Goal: Navigation & Orientation: Find specific page/section

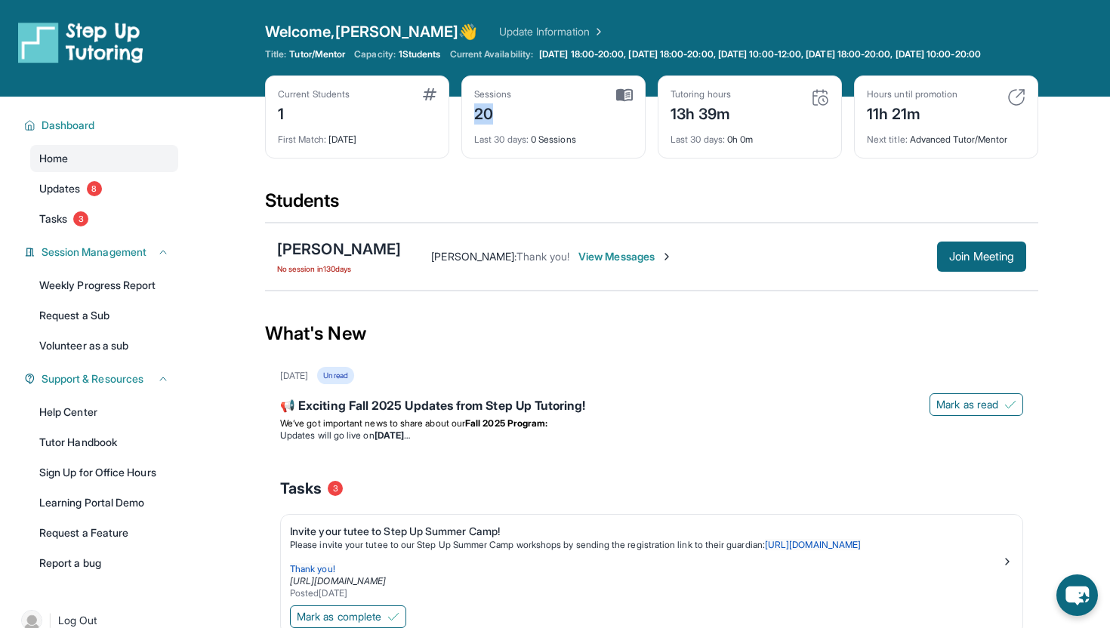
drag, startPoint x: 495, startPoint y: 125, endPoint x: 473, endPoint y: 125, distance: 22.6
click at [473, 125] on div "Sessions 20 Last 30 days : 0 Sessions" at bounding box center [553, 116] width 184 height 83
drag, startPoint x: 473, startPoint y: 101, endPoint x: 503, endPoint y: 125, distance: 38.1
click at [503, 125] on div "Sessions 20 Last 30 days : 0 Sessions" at bounding box center [553, 116] width 184 height 83
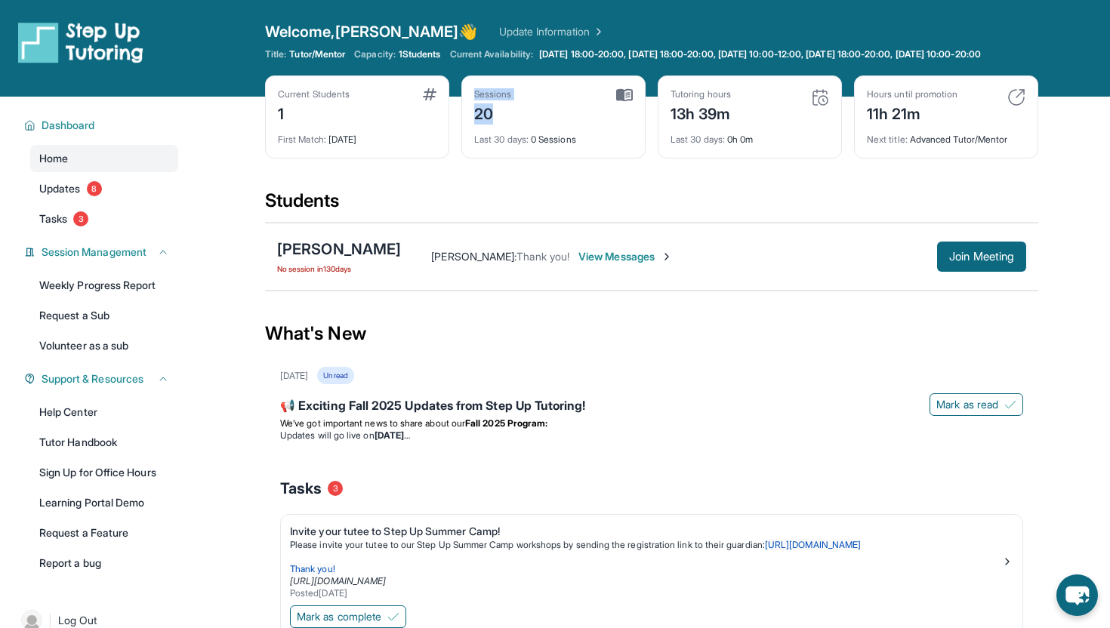
click at [503, 125] on div "20" at bounding box center [493, 112] width 38 height 24
drag, startPoint x: 574, startPoint y: 142, endPoint x: 482, endPoint y: 133, distance: 92.5
click at [482, 134] on div "Sessions 20 Last 30 days : 0 Sessions" at bounding box center [553, 116] width 184 height 83
click at [482, 125] on div "20" at bounding box center [493, 112] width 38 height 24
click at [699, 124] on div "13h 39m" at bounding box center [700, 112] width 60 height 24
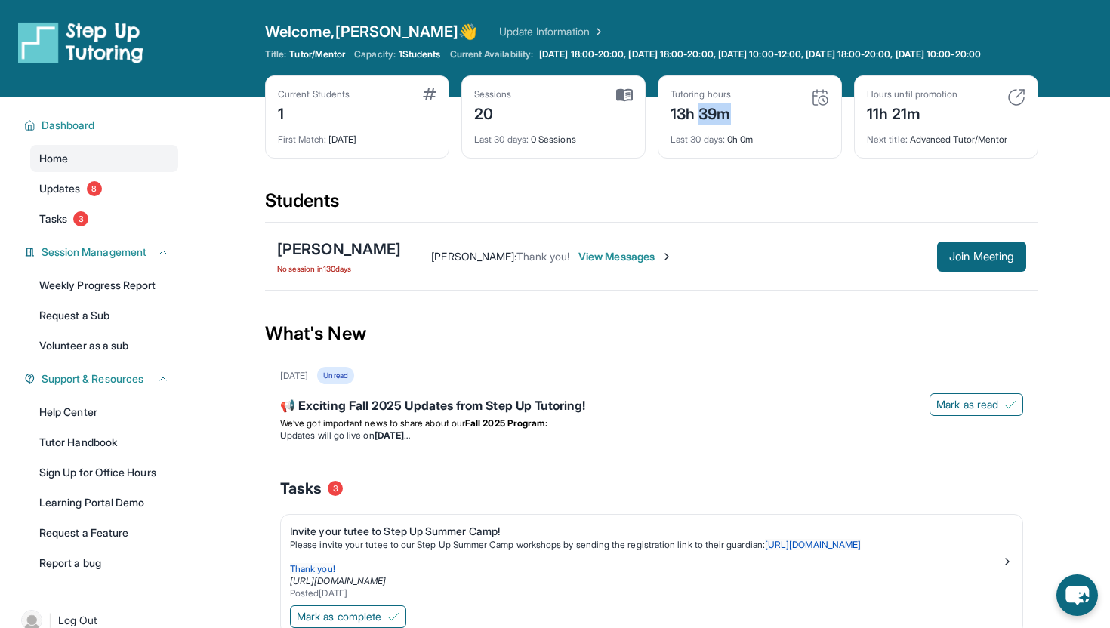
click at [699, 124] on div "13h 39m" at bounding box center [700, 112] width 60 height 24
click at [672, 125] on div "13h 39m" at bounding box center [700, 112] width 60 height 24
drag, startPoint x: 672, startPoint y: 128, endPoint x: 730, endPoint y: 126, distance: 58.2
click at [731, 125] on div "13h 39m" at bounding box center [700, 112] width 60 height 24
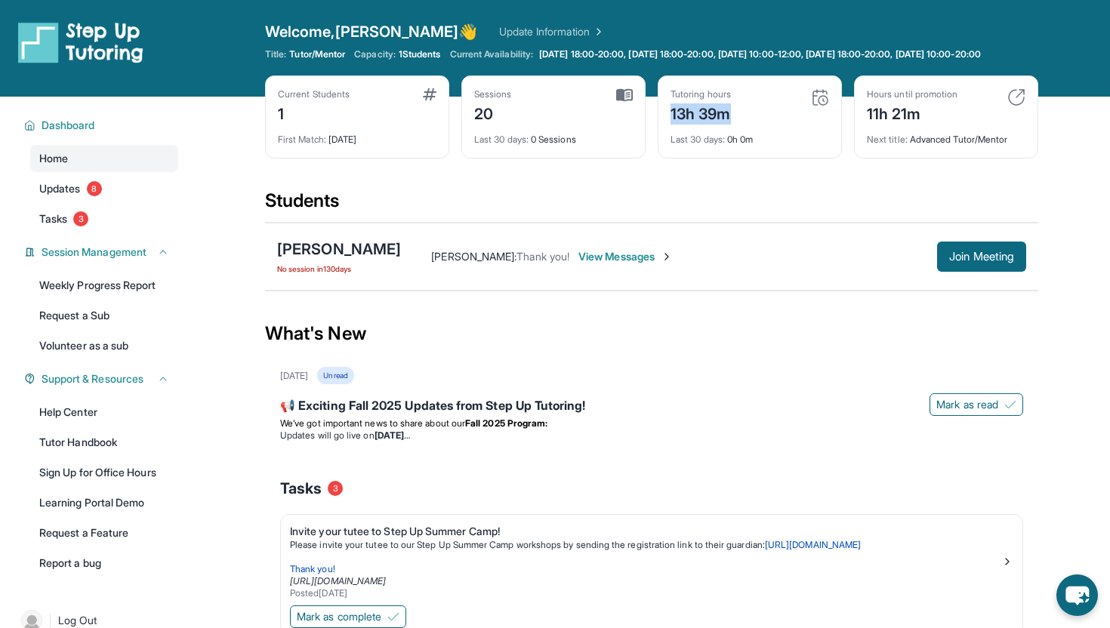
click at [730, 125] on div "13h 39m" at bounding box center [700, 112] width 60 height 24
click at [827, 106] on img at bounding box center [820, 97] width 18 height 18
click at [819, 106] on img at bounding box center [820, 97] width 18 height 18
click at [96, 26] on img at bounding box center [80, 42] width 125 height 42
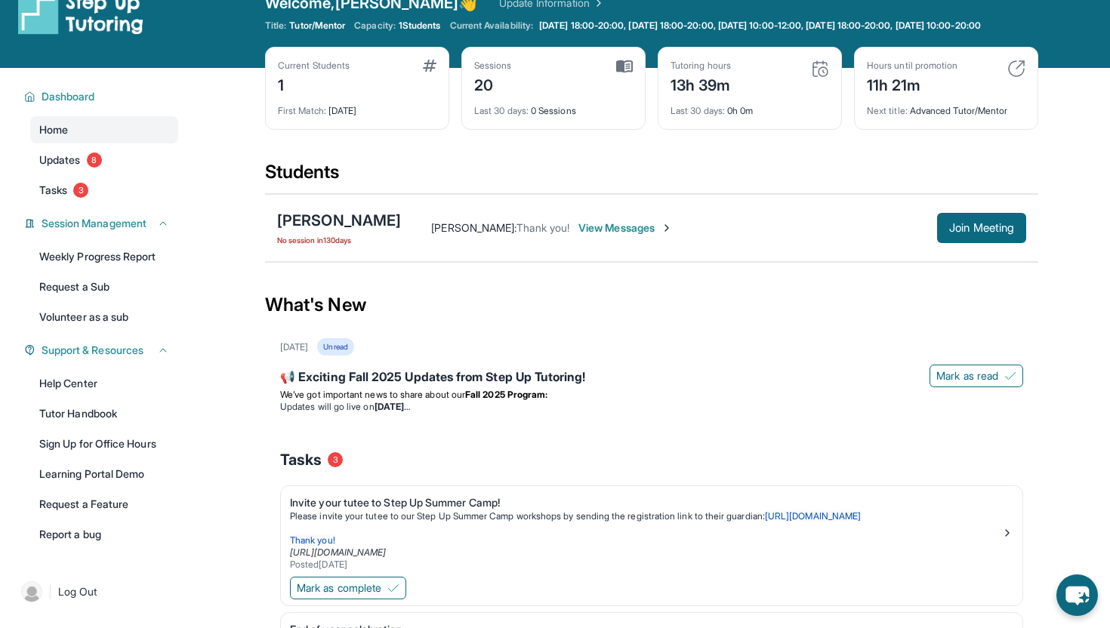
scroll to position [28, 0]
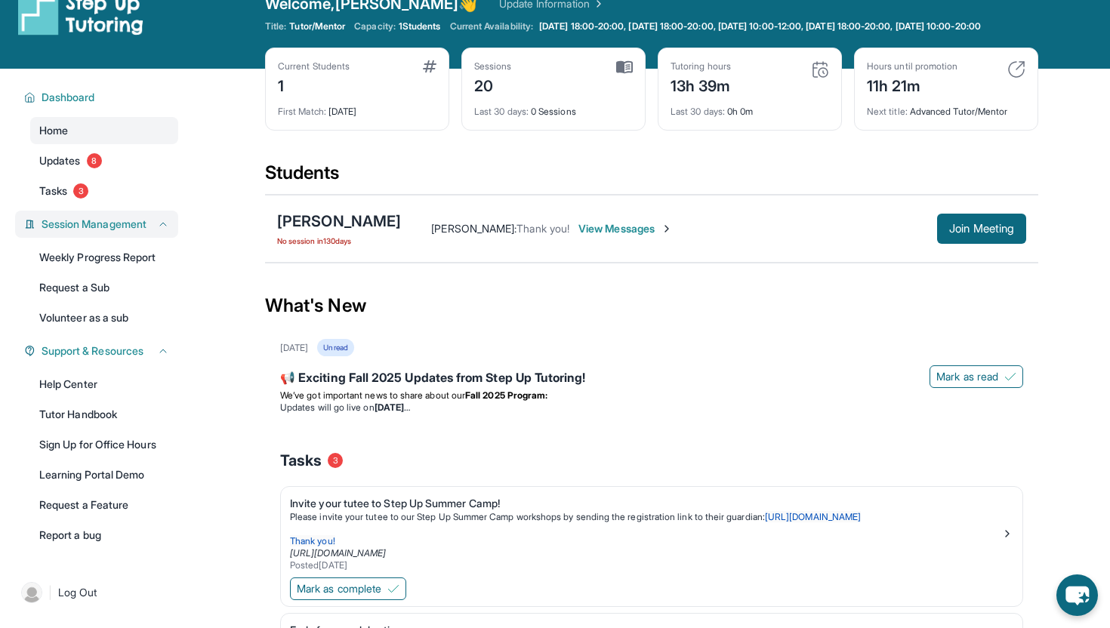
click at [116, 238] on div "Session Management" at bounding box center [96, 224] width 163 height 27
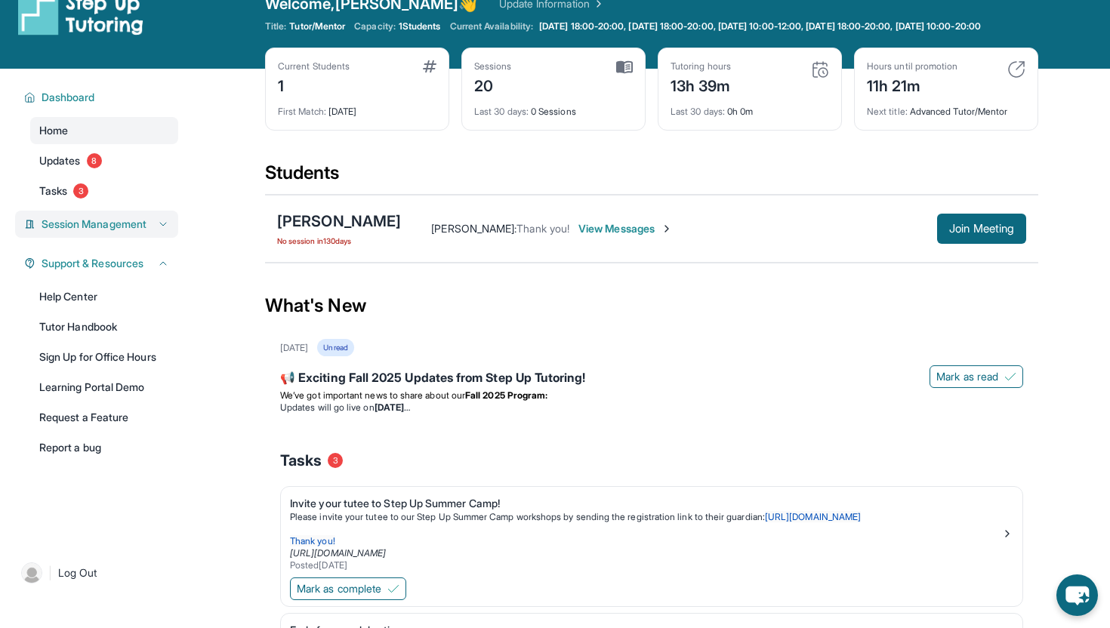
click at [115, 232] on span "Session Management" at bounding box center [94, 224] width 105 height 15
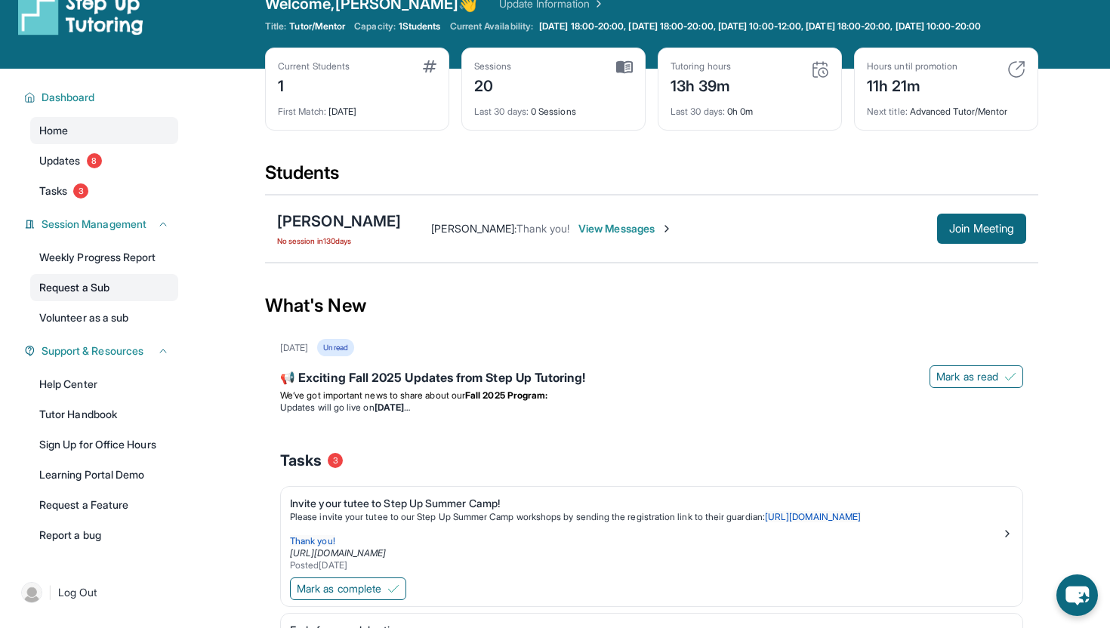
scroll to position [0, 0]
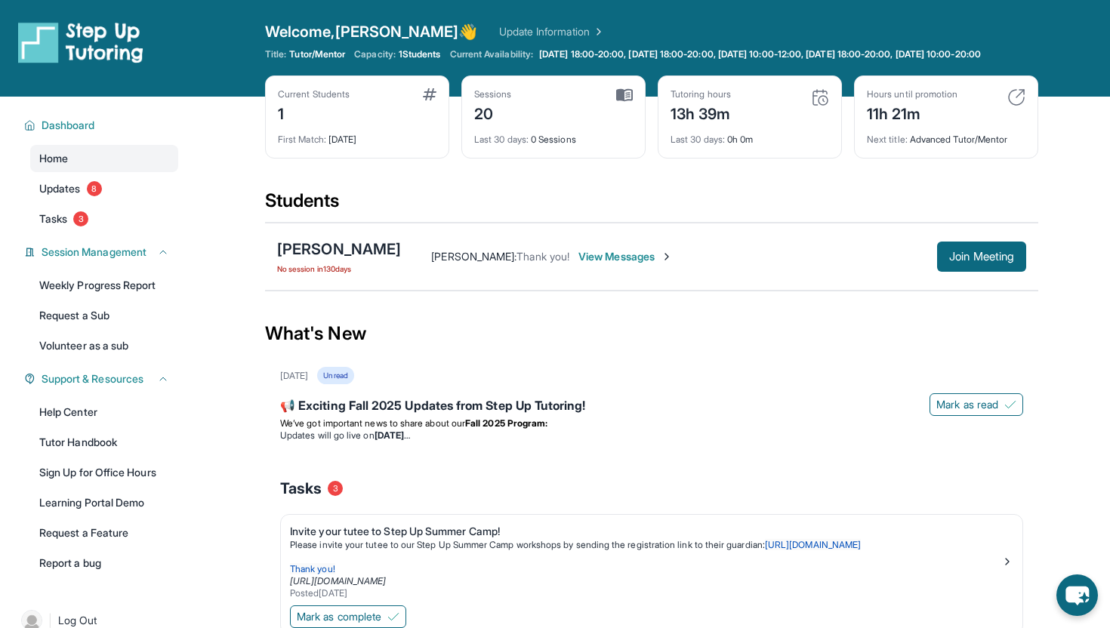
click at [400, 25] on span "Welcome, Sanjana 👋" at bounding box center [371, 31] width 213 height 21
click at [821, 106] on img at bounding box center [820, 97] width 18 height 18
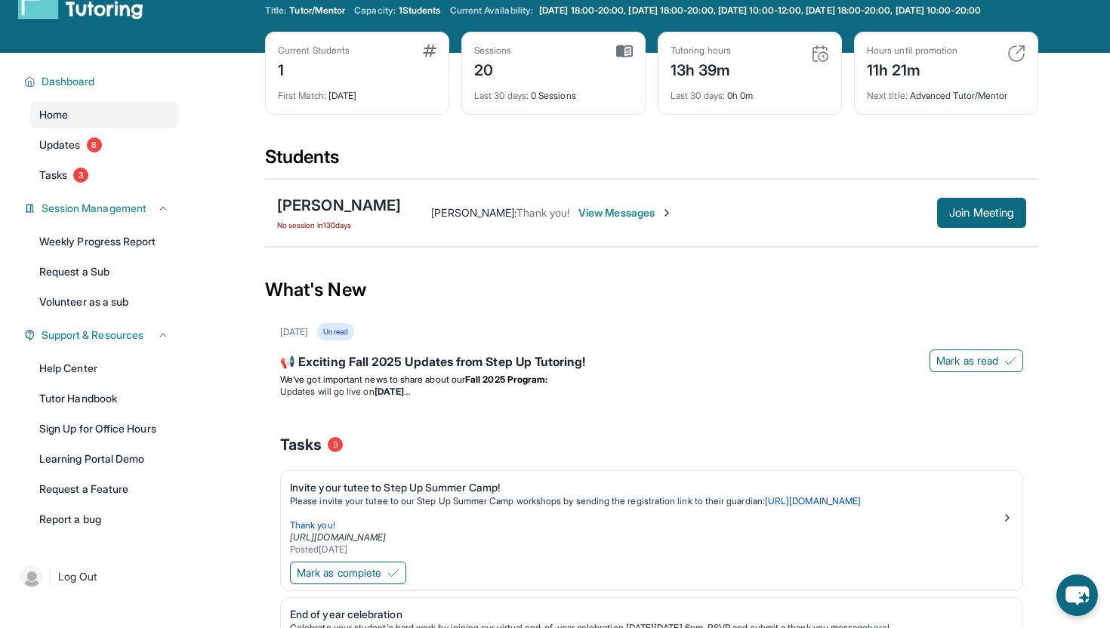
scroll to position [73, 0]
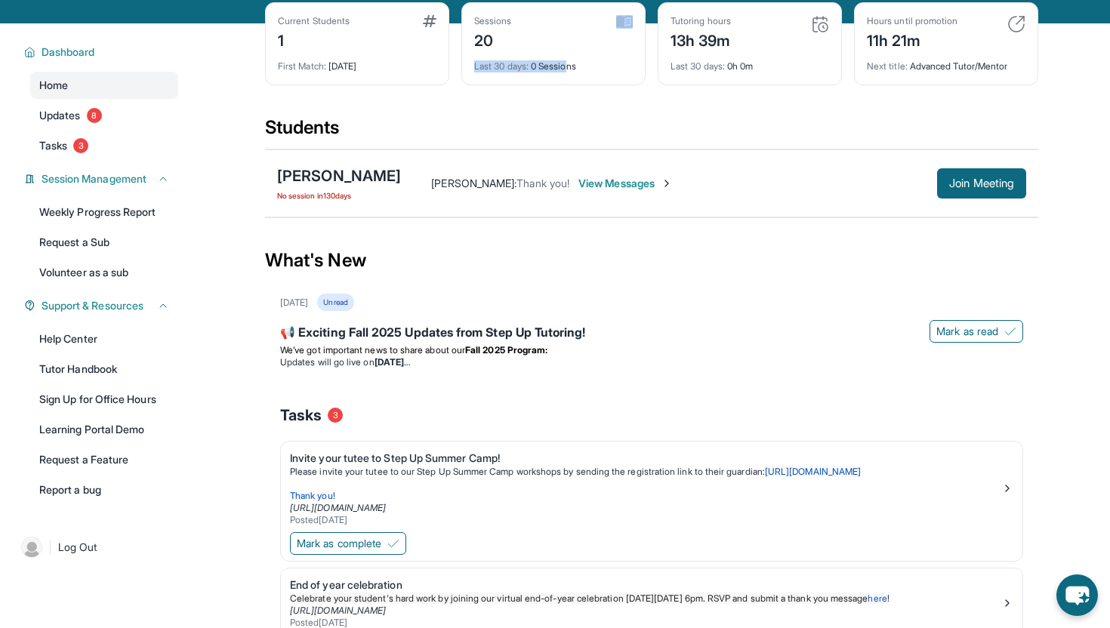
drag, startPoint x: 572, startPoint y: 82, endPoint x: 489, endPoint y: 61, distance: 85.5
click at [489, 61] on div "Sessions 20 Last 30 days : 0 Sessions" at bounding box center [553, 43] width 184 height 83
click at [489, 51] on div "20" at bounding box center [493, 39] width 38 height 24
drag, startPoint x: 476, startPoint y: 48, endPoint x: 556, endPoint y: 79, distance: 86.2
click at [557, 79] on div "Sessions 20 Last 30 days : 0 Sessions" at bounding box center [553, 43] width 184 height 83
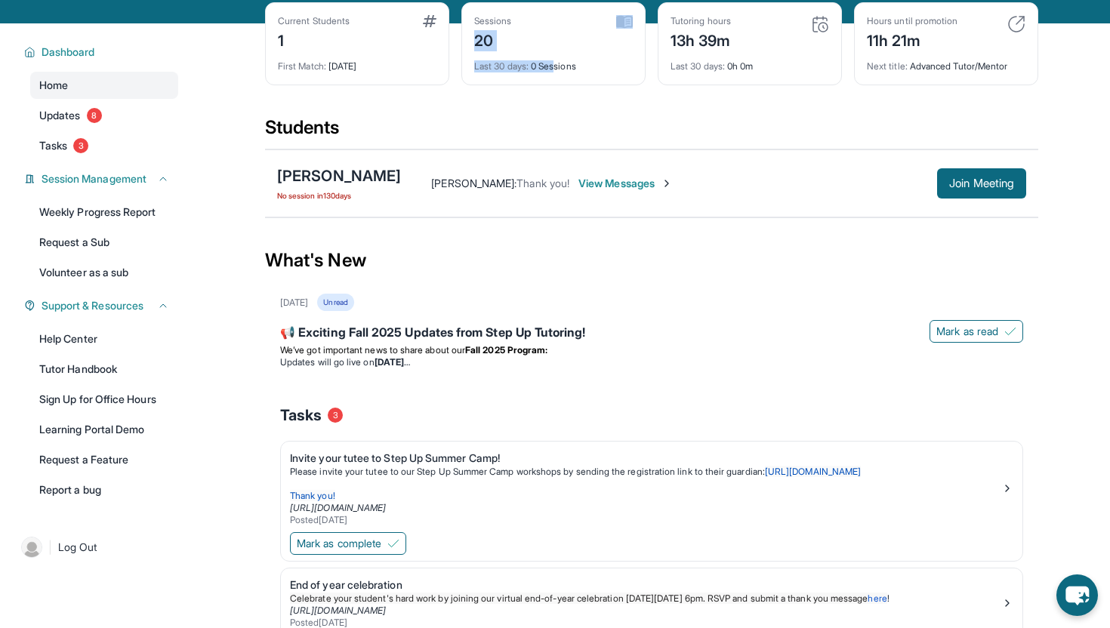
click at [556, 72] on div "Last 30 days : 0 Sessions" at bounding box center [553, 61] width 159 height 21
click at [633, 42] on div "Sessions 20 Last 30 days : 0 Sessions" at bounding box center [553, 43] width 184 height 83
click at [624, 29] on img at bounding box center [624, 22] width 17 height 14
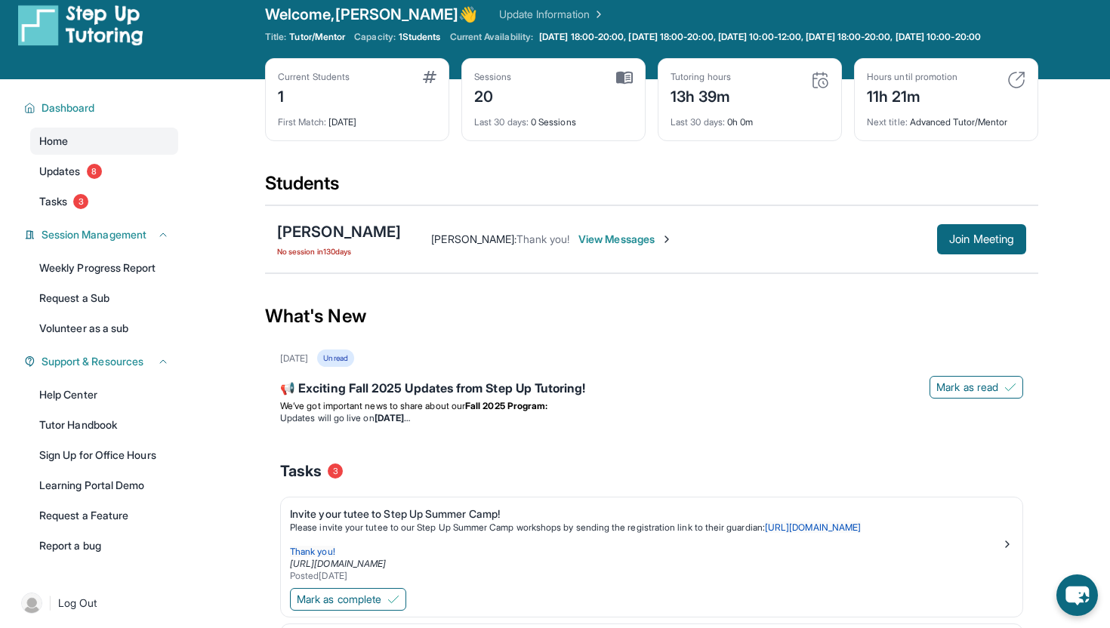
scroll to position [0, 0]
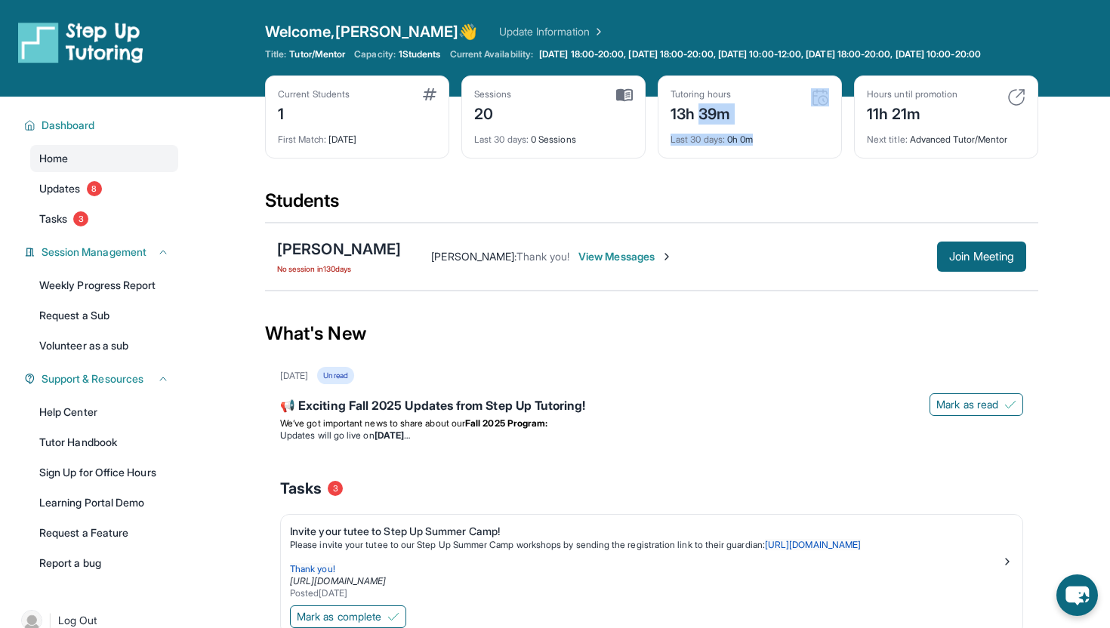
drag, startPoint x: 763, startPoint y: 151, endPoint x: 701, endPoint y: 116, distance: 70.7
click at [701, 116] on div "Tutoring hours 13h 39m Last 30 days : 0h 0m" at bounding box center [750, 116] width 184 height 83
click at [701, 116] on div "13h 39m" at bounding box center [700, 112] width 60 height 24
click at [60, 133] on span "Dashboard" at bounding box center [69, 125] width 54 height 15
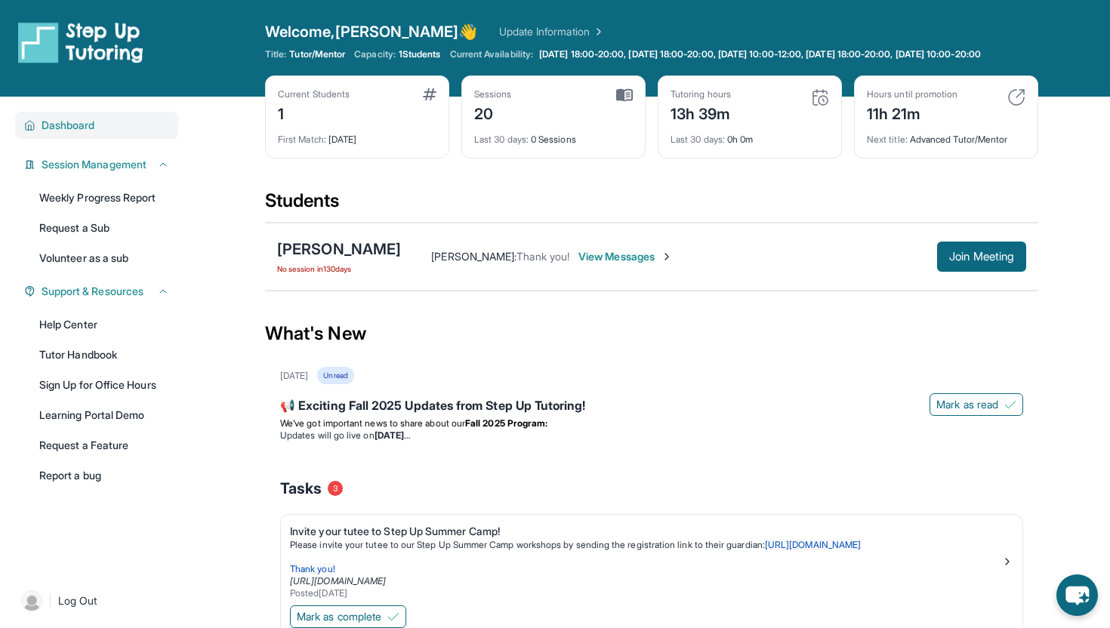
click at [60, 133] on span "Dashboard" at bounding box center [69, 125] width 54 height 15
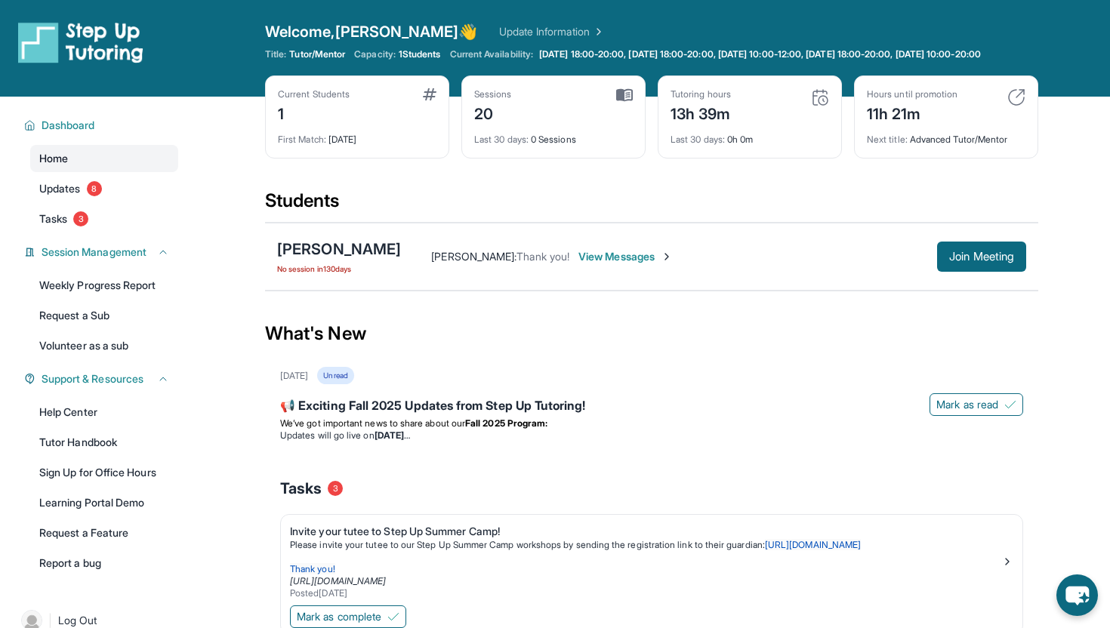
click at [60, 172] on link "Home" at bounding box center [104, 158] width 148 height 27
click at [60, 196] on span "Updates" at bounding box center [60, 188] width 42 height 15
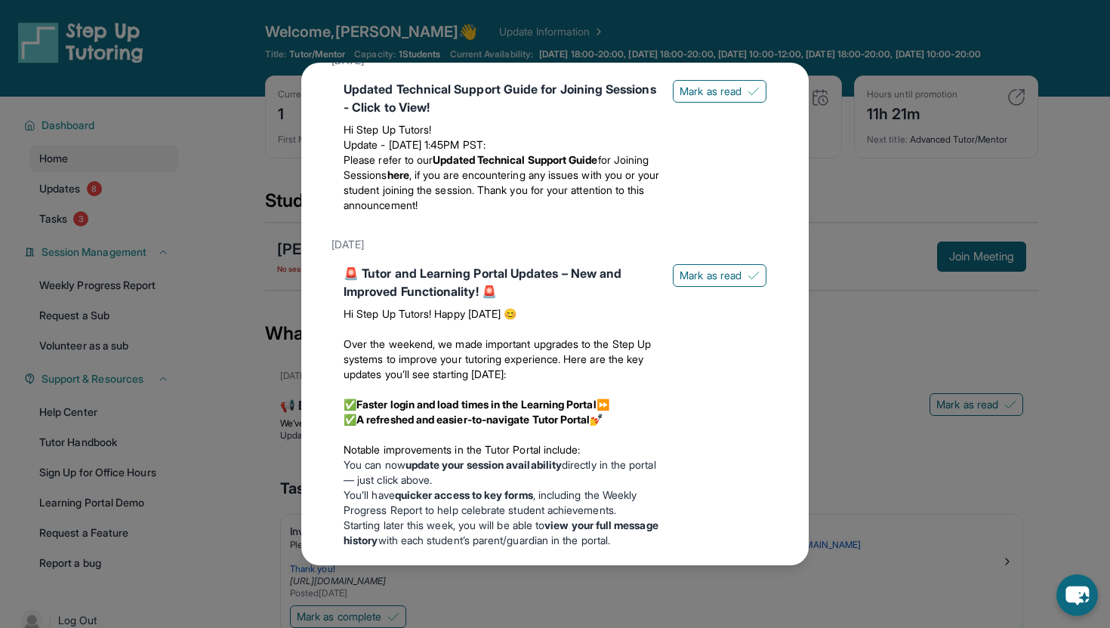
scroll to position [2121, 0]
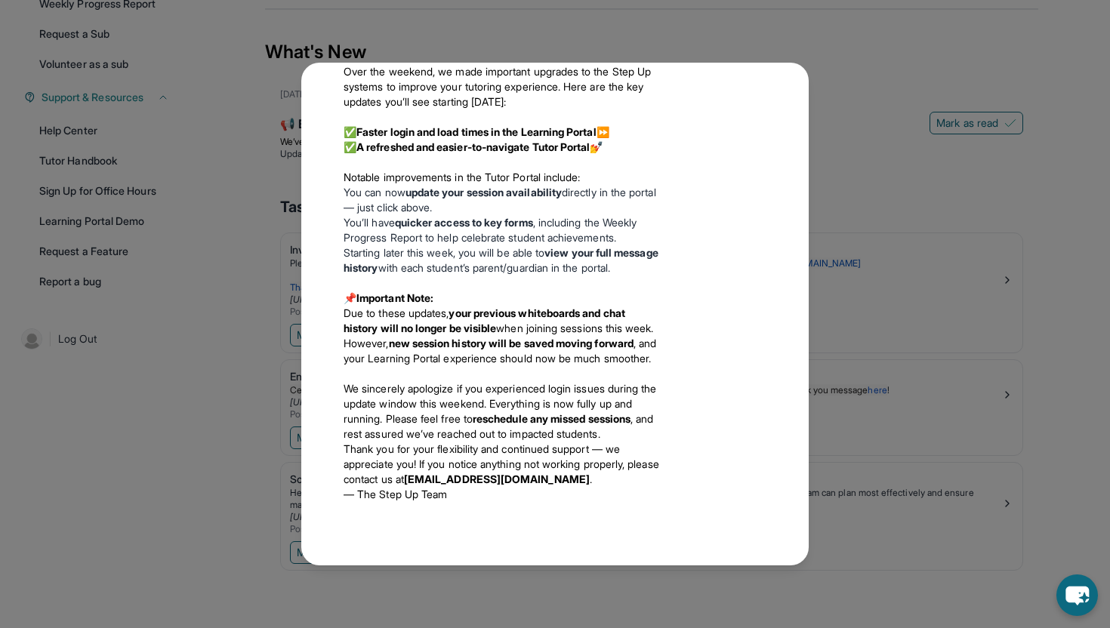
click at [837, 220] on div "Updates August 27th 📢 Exciting Fall 2025 Updates from Step Up Tutoring! We’ve g…" at bounding box center [555, 314] width 1110 height 628
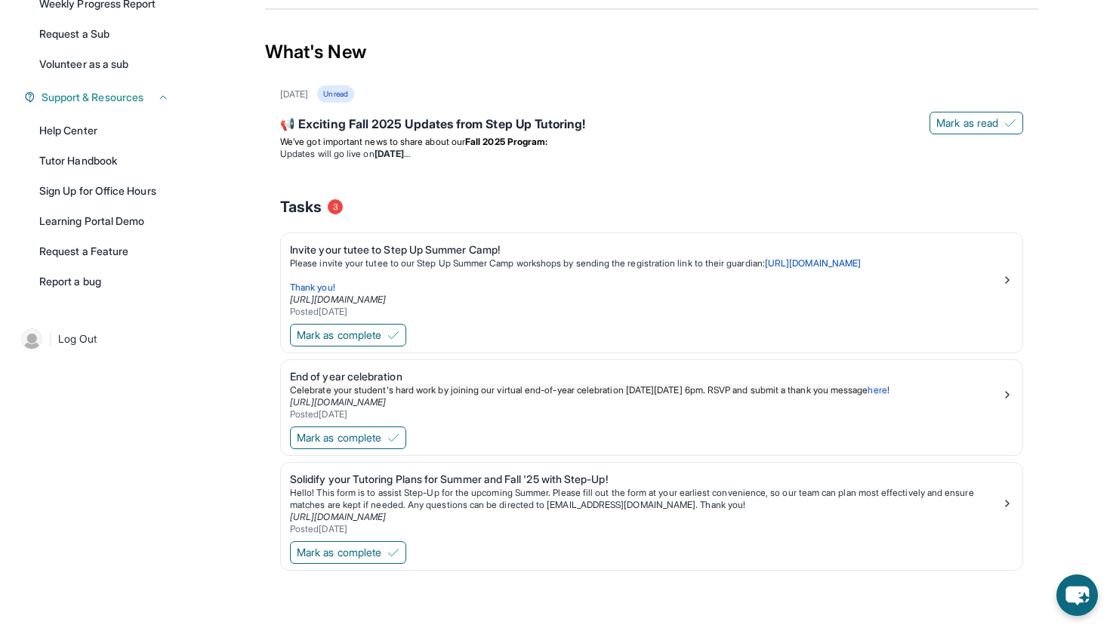
click at [837, 219] on div "Tasks 3" at bounding box center [651, 206] width 743 height 51
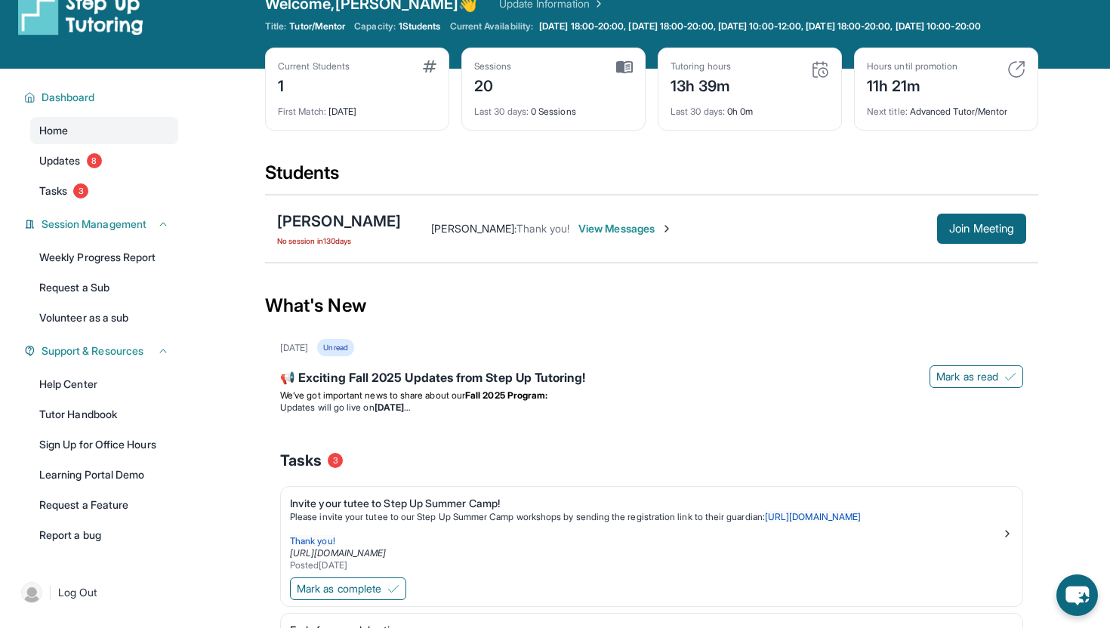
scroll to position [0, 0]
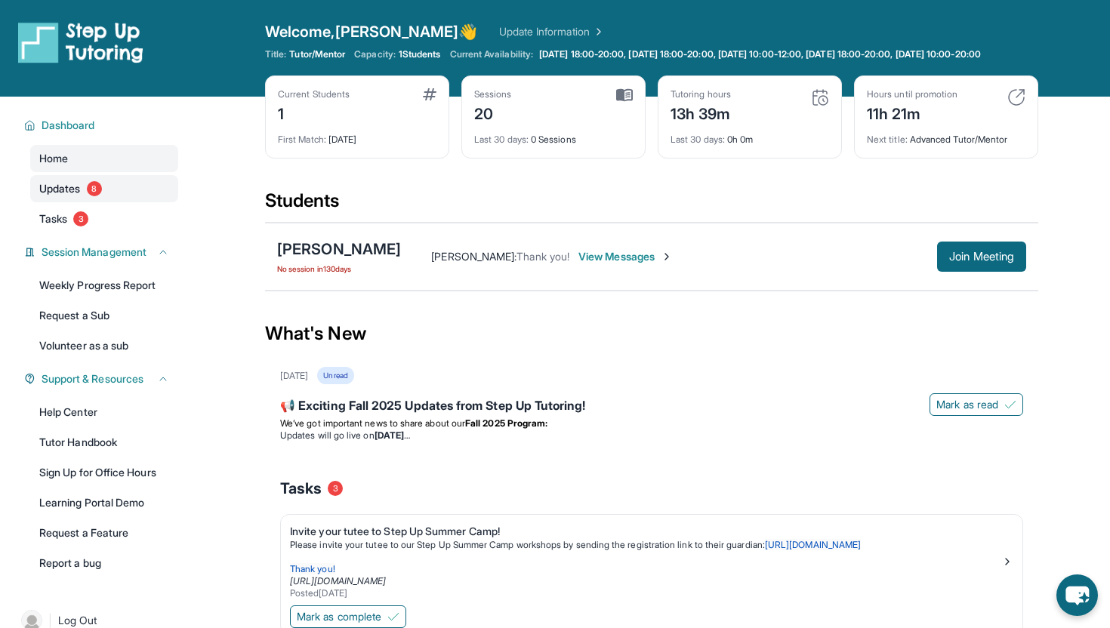
click at [119, 202] on link "Updates 8" at bounding box center [104, 188] width 148 height 27
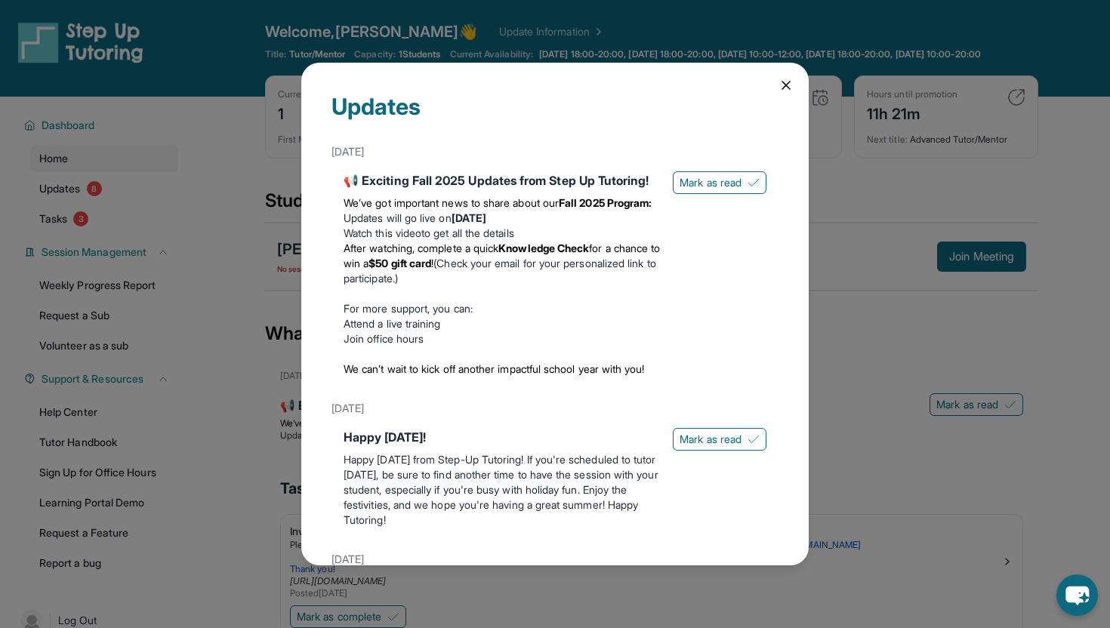
click at [109, 233] on div "Updates August 27th 📢 Exciting Fall 2025 Updates from Step Up Tutoring! We’ve g…" at bounding box center [555, 314] width 1110 height 628
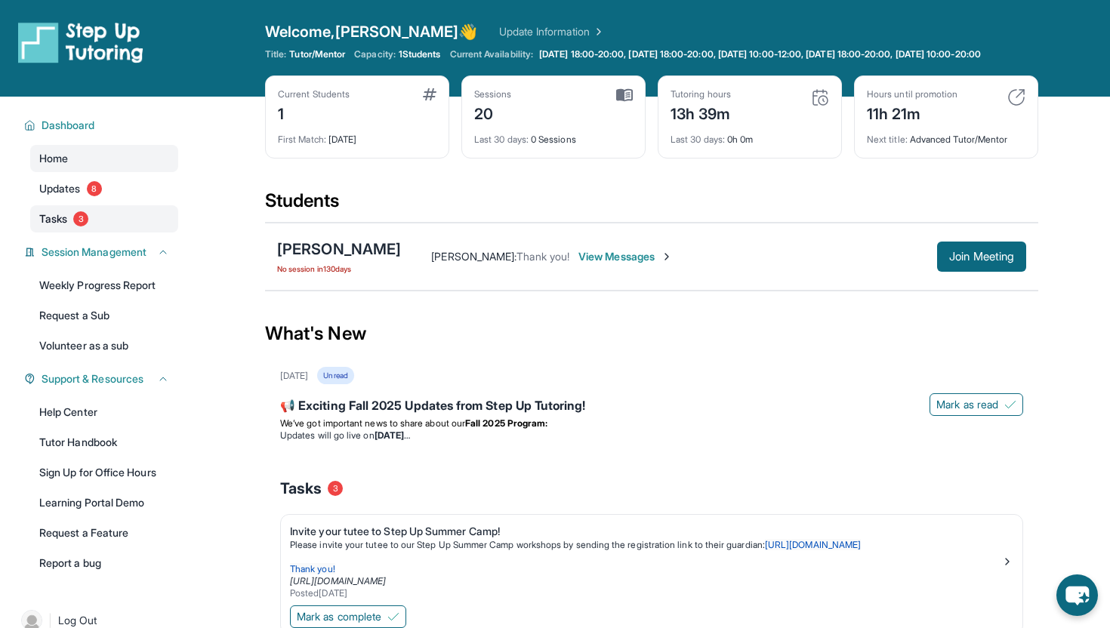
click at [113, 233] on link "Tasks 3" at bounding box center [104, 218] width 148 height 27
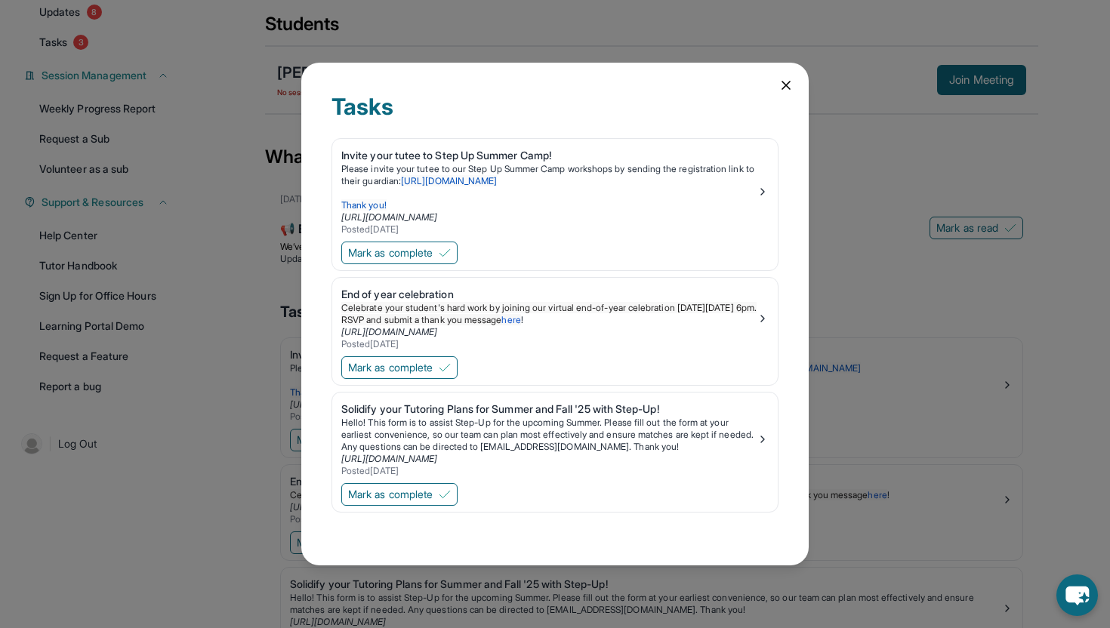
scroll to position [294, 0]
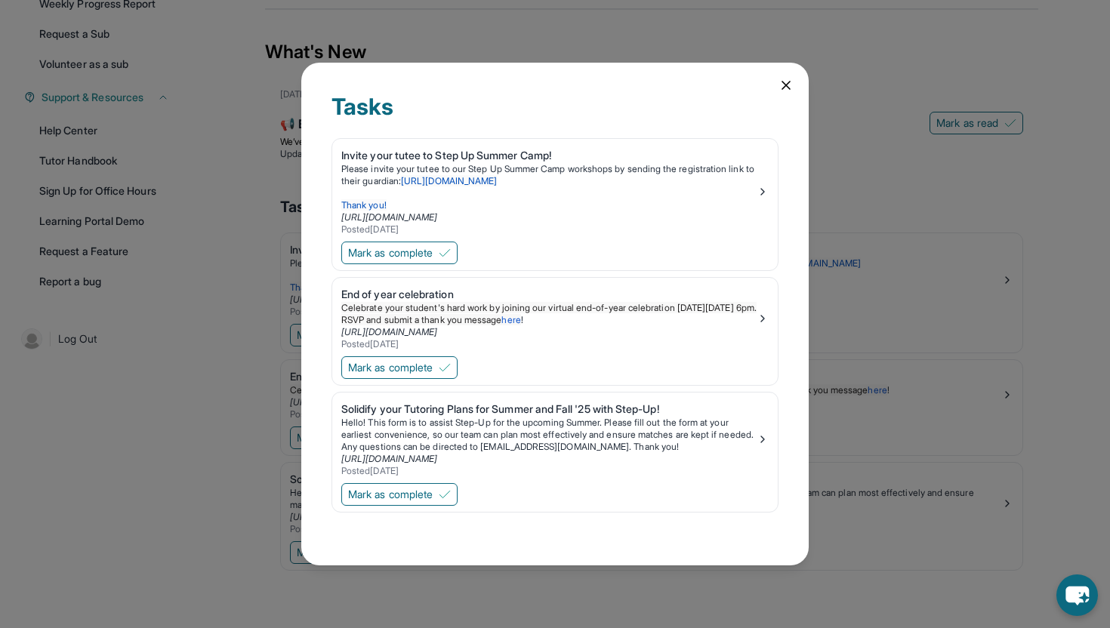
click at [783, 91] on icon at bounding box center [785, 85] width 15 height 15
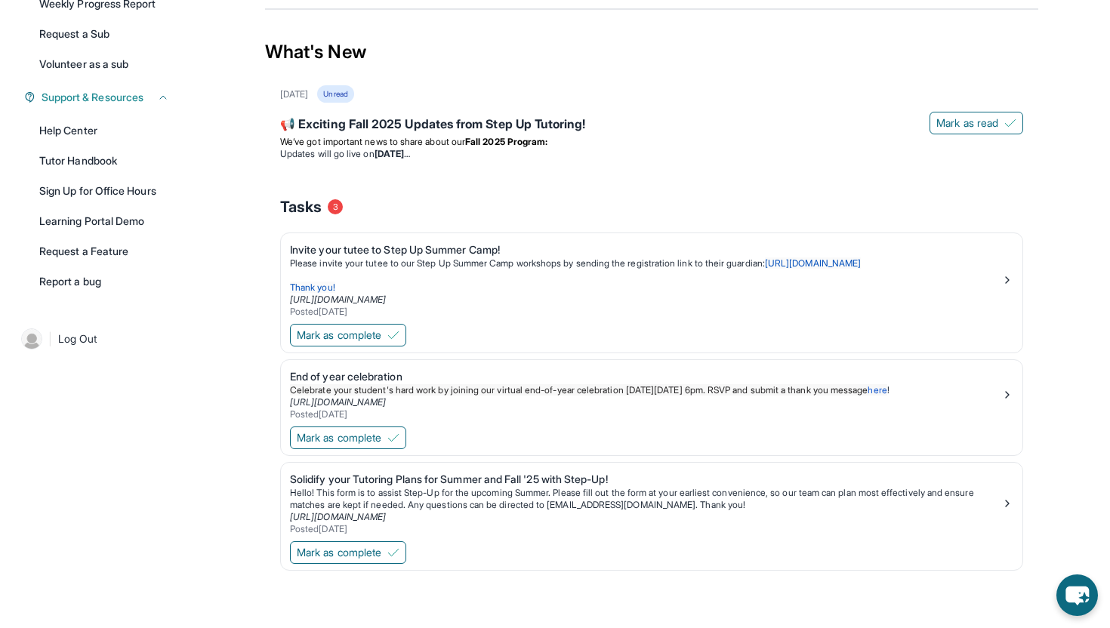
scroll to position [0, 0]
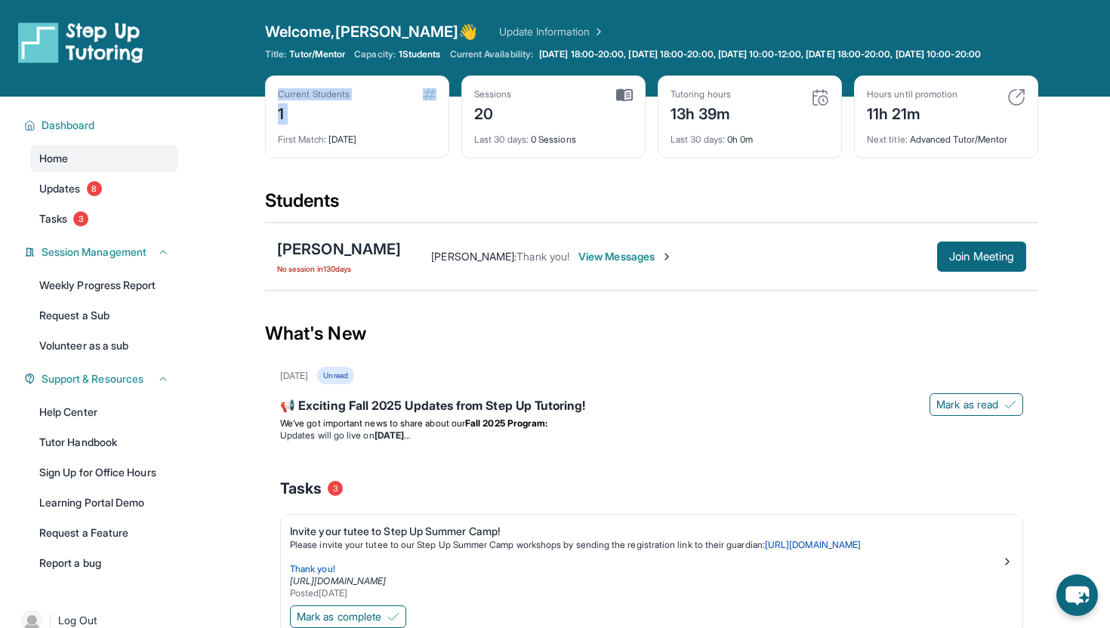
drag, startPoint x: 390, startPoint y: 116, endPoint x: 400, endPoint y: 139, distance: 25.4
click at [401, 138] on div "Current Students 1 First Match : 8 months ago" at bounding box center [357, 116] width 184 height 83
drag, startPoint x: 399, startPoint y: 151, endPoint x: 355, endPoint y: 118, distance: 55.6
click at [355, 118] on div "Current Students 1 First Match : 8 months ago" at bounding box center [357, 116] width 184 height 83
click at [355, 118] on div "Current Students 1" at bounding box center [357, 106] width 159 height 36
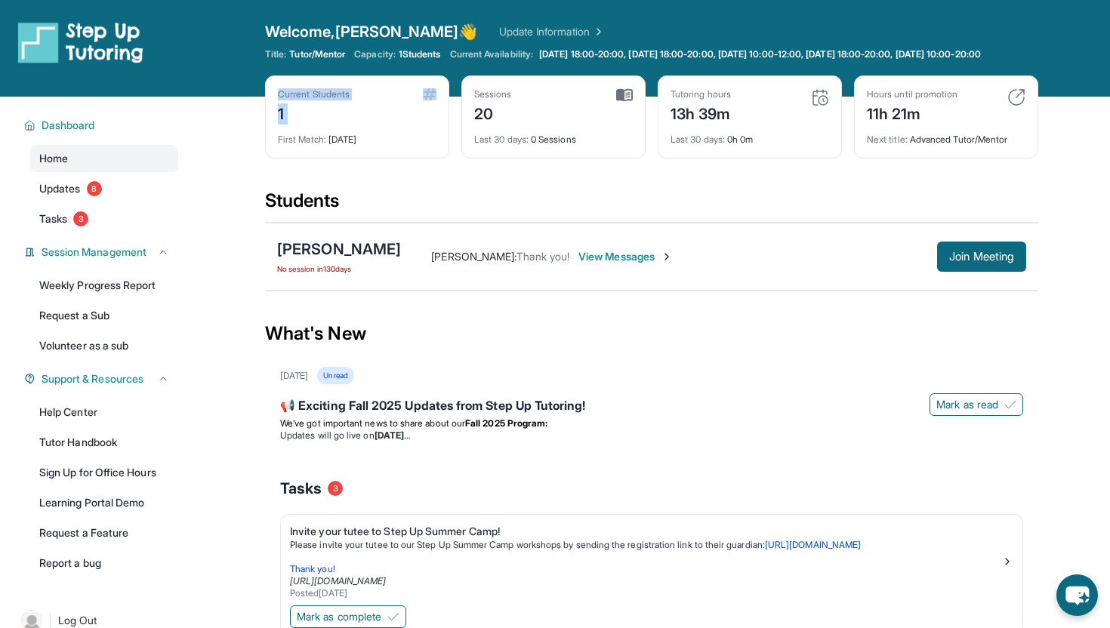
drag, startPoint x: 341, startPoint y: 104, endPoint x: 366, endPoint y: 166, distance: 66.7
click at [366, 159] on div "Current Students 1 First Match : 8 months ago" at bounding box center [357, 116] width 184 height 83
click at [486, 120] on div "20" at bounding box center [493, 112] width 38 height 24
drag, startPoint x: 586, startPoint y: 157, endPoint x: 474, endPoint y: 118, distance: 118.4
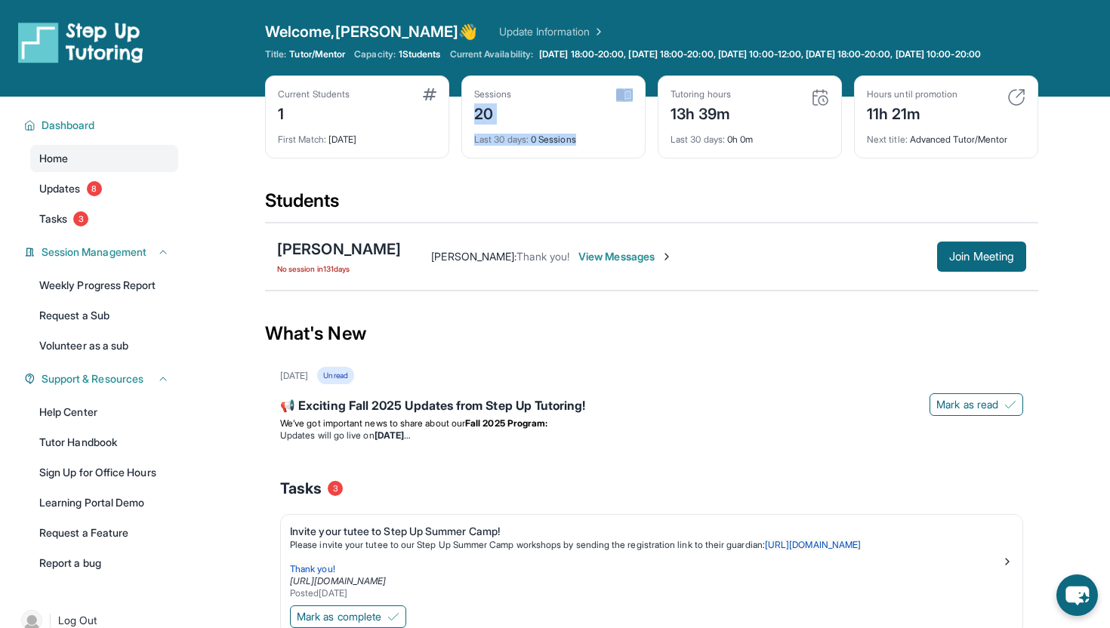
click at [474, 118] on div "Sessions 20 Last 30 days : 0 Sessions" at bounding box center [553, 116] width 184 height 83
click at [474, 118] on div "20" at bounding box center [493, 112] width 38 height 24
drag, startPoint x: 474, startPoint y: 103, endPoint x: 531, endPoint y: 156, distance: 78.5
click at [531, 156] on div "Sessions 20 Last 30 days : 0 Sessions" at bounding box center [553, 116] width 184 height 83
click at [531, 146] on div "Last 30 days : 0 Sessions" at bounding box center [553, 135] width 159 height 21
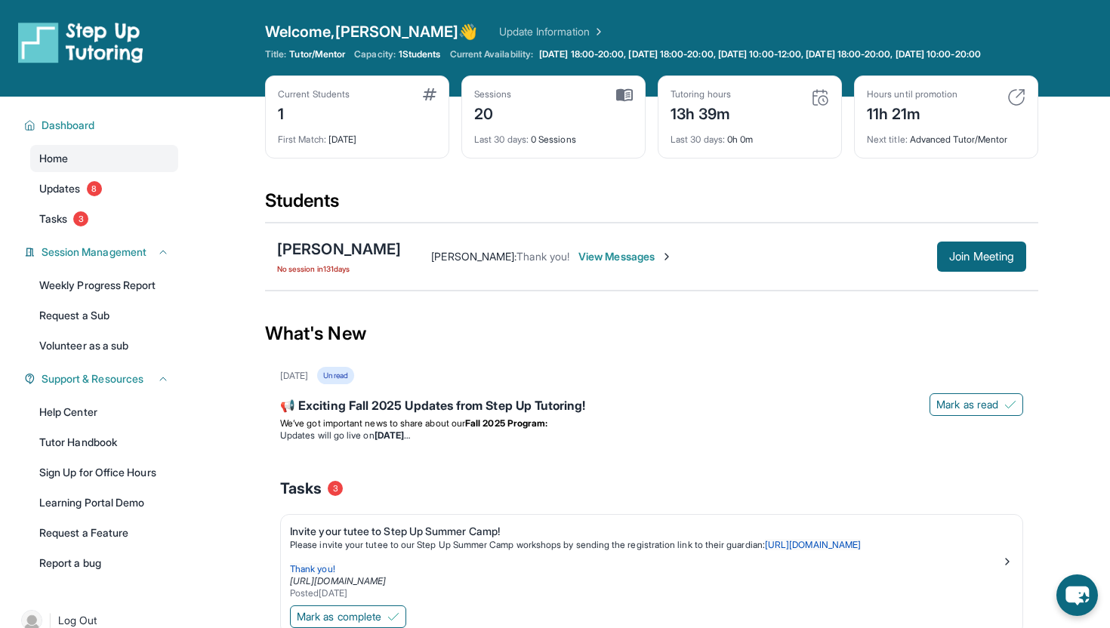
click at [615, 264] on span "View Messages" at bounding box center [625, 256] width 94 height 15
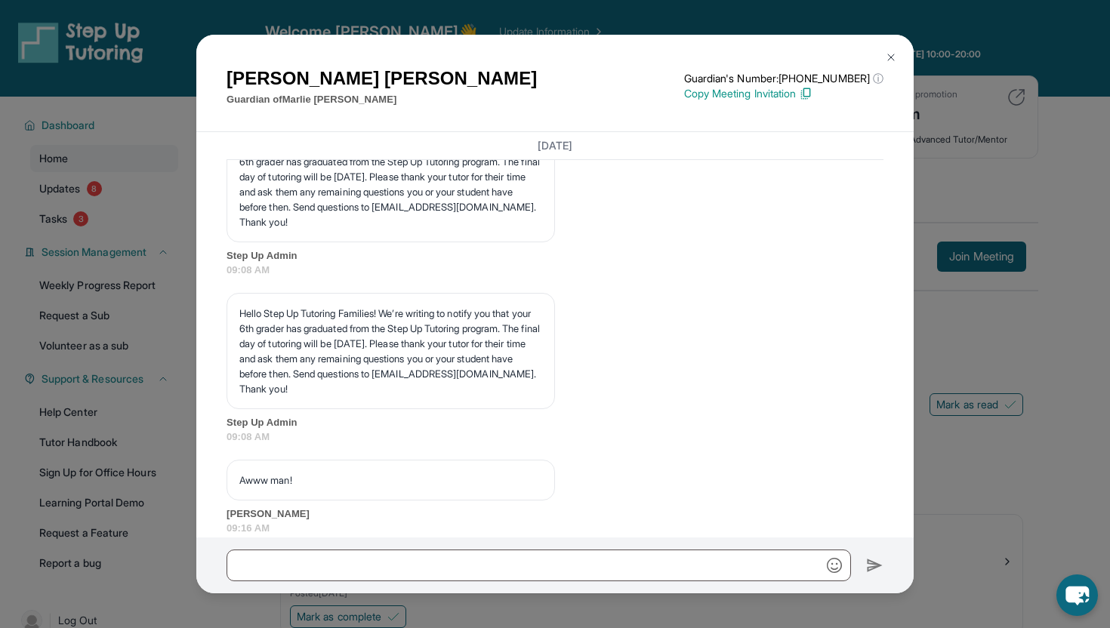
scroll to position [43560, 0]
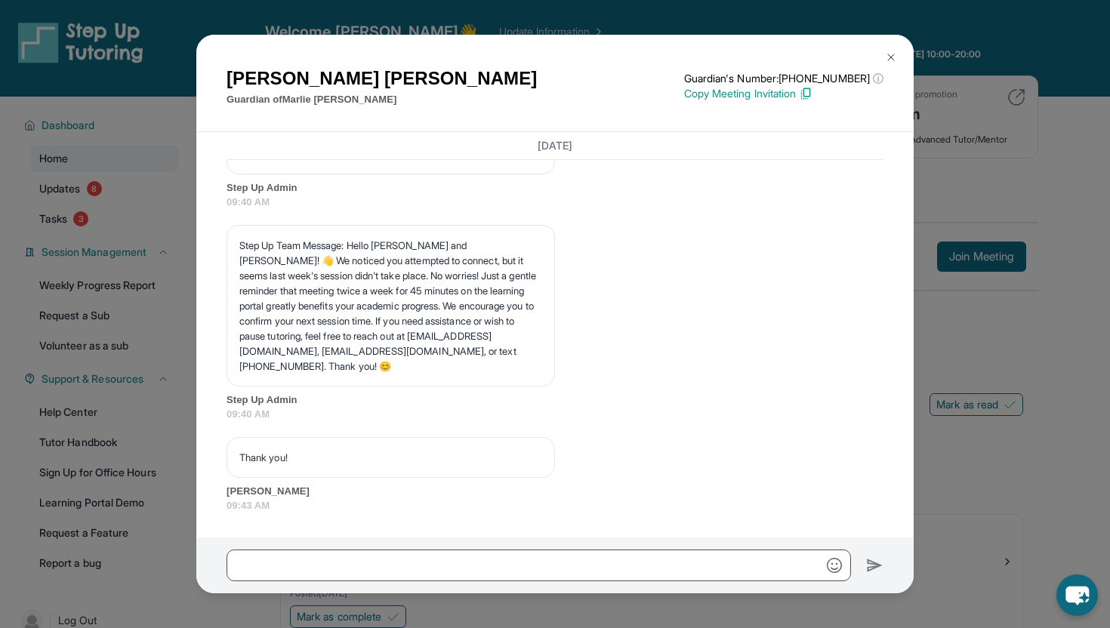
click at [895, 56] on img at bounding box center [891, 57] width 12 height 12
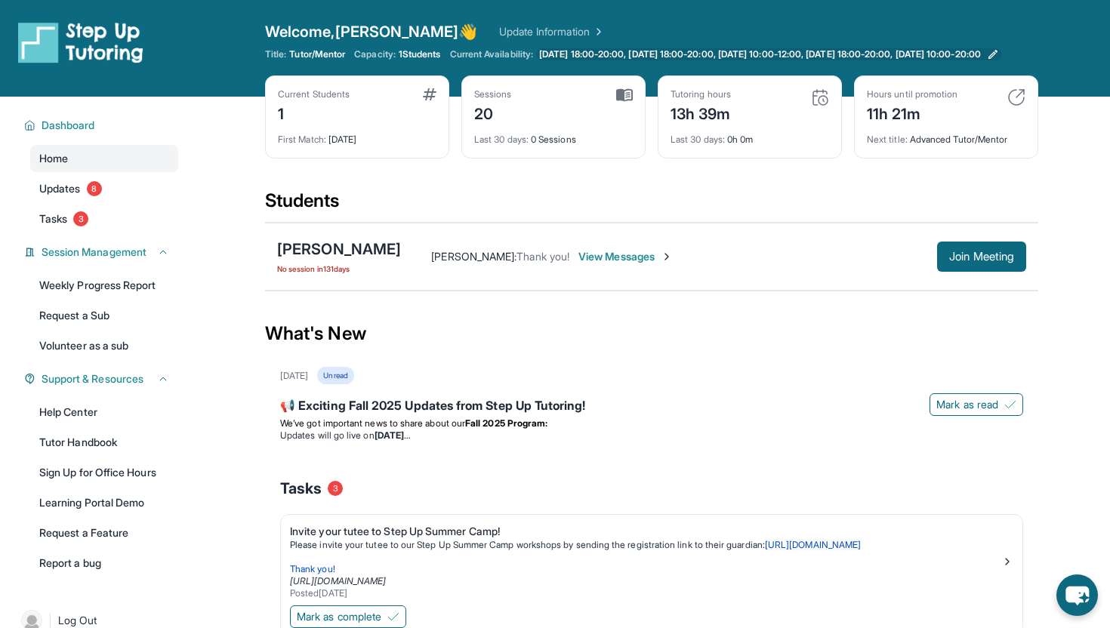
click at [920, 54] on span "[DATE] 18:00-20:00, [DATE] 18:00-20:00, [DATE] 10:00-12:00, [DATE] 18:00-20:00,…" at bounding box center [760, 54] width 442 height 12
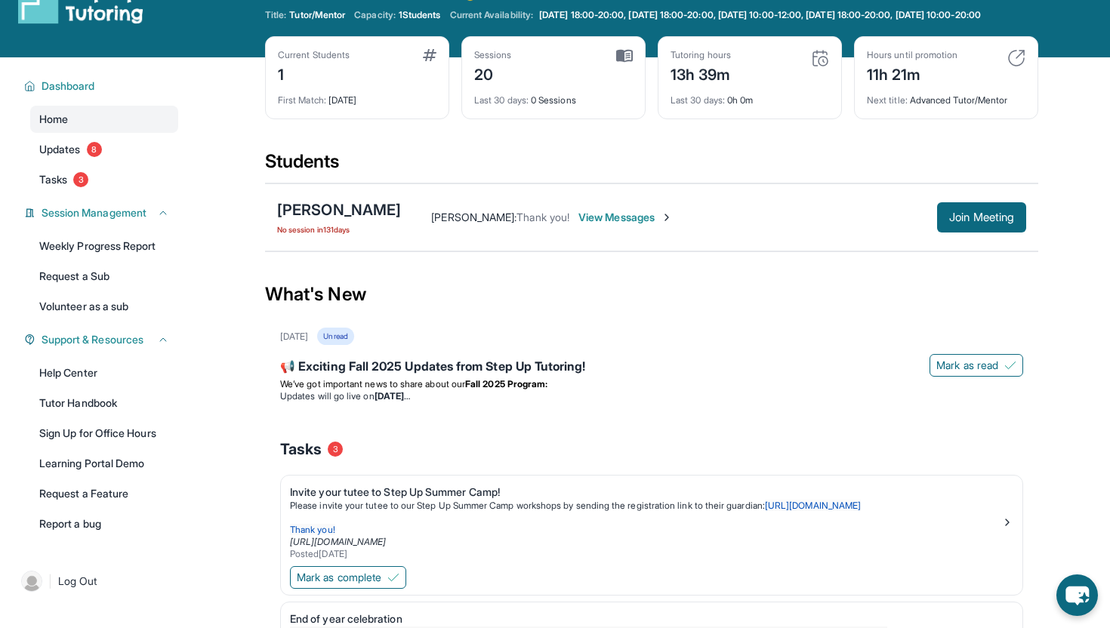
scroll to position [48, 0]
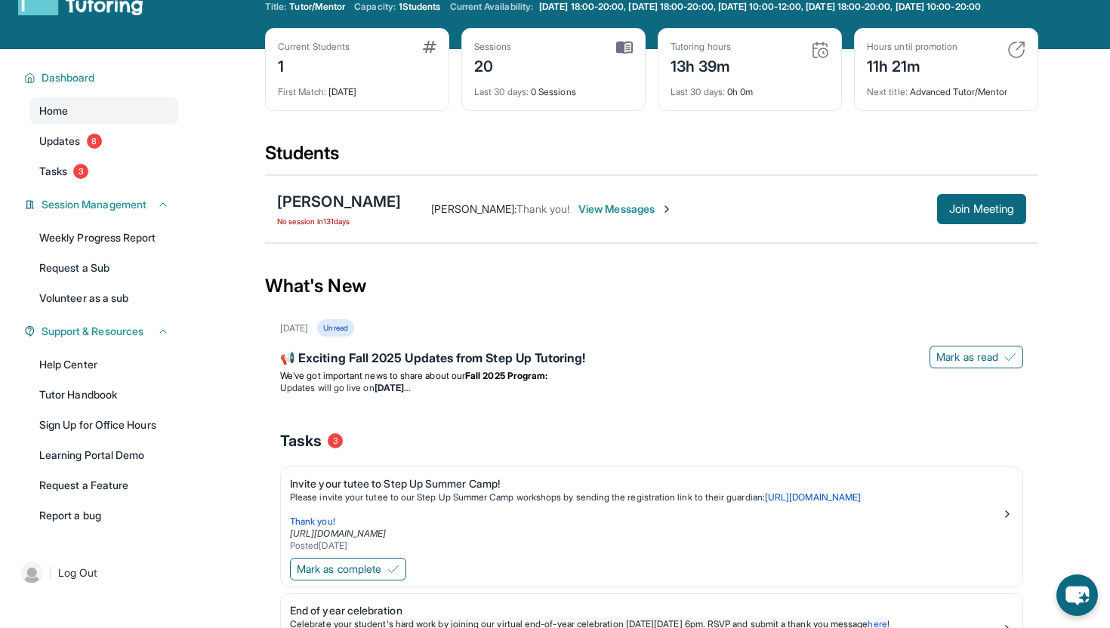
click at [1017, 59] on img at bounding box center [1016, 50] width 18 height 18
drag, startPoint x: 1003, startPoint y: 69, endPoint x: 967, endPoint y: 69, distance: 36.2
click at [1000, 69] on div "Hours until promotion 11h 21m" at bounding box center [946, 59] width 159 height 36
drag, startPoint x: 935, startPoint y: 69, endPoint x: 878, endPoint y: 71, distance: 56.7
click at [878, 72] on div "11h 21m" at bounding box center [912, 65] width 91 height 24
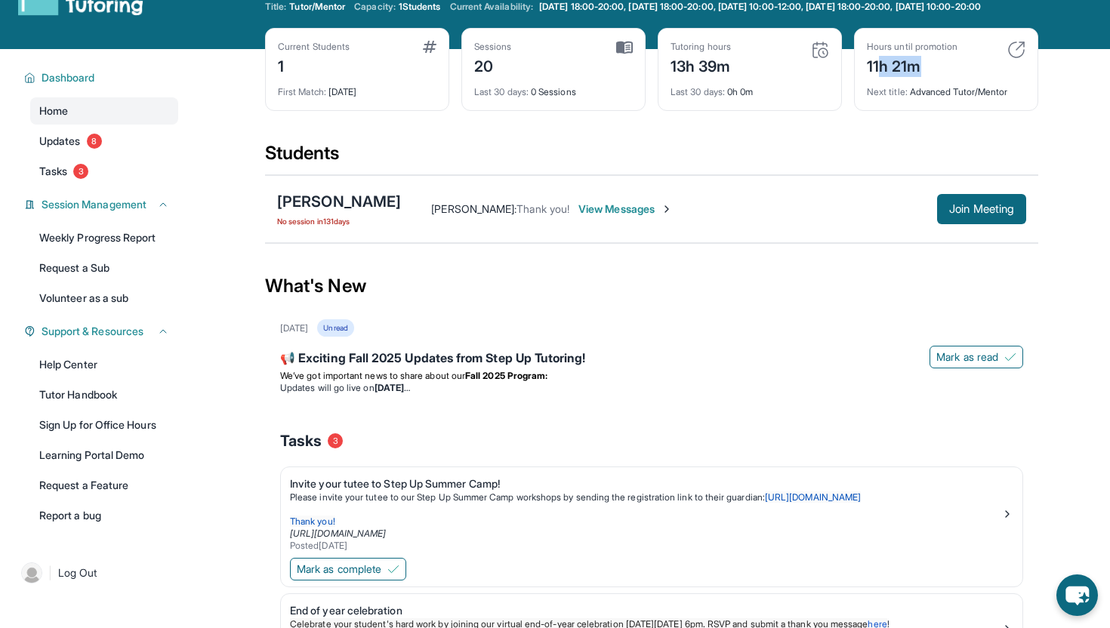
click at [878, 71] on div "11h 21m" at bounding box center [912, 65] width 91 height 24
drag, startPoint x: 866, startPoint y: 71, endPoint x: 920, endPoint y: 71, distance: 53.6
click at [920, 71] on div "11h 21m" at bounding box center [912, 65] width 91 height 24
drag, startPoint x: 920, startPoint y: 71, endPoint x: 867, endPoint y: 71, distance: 52.1
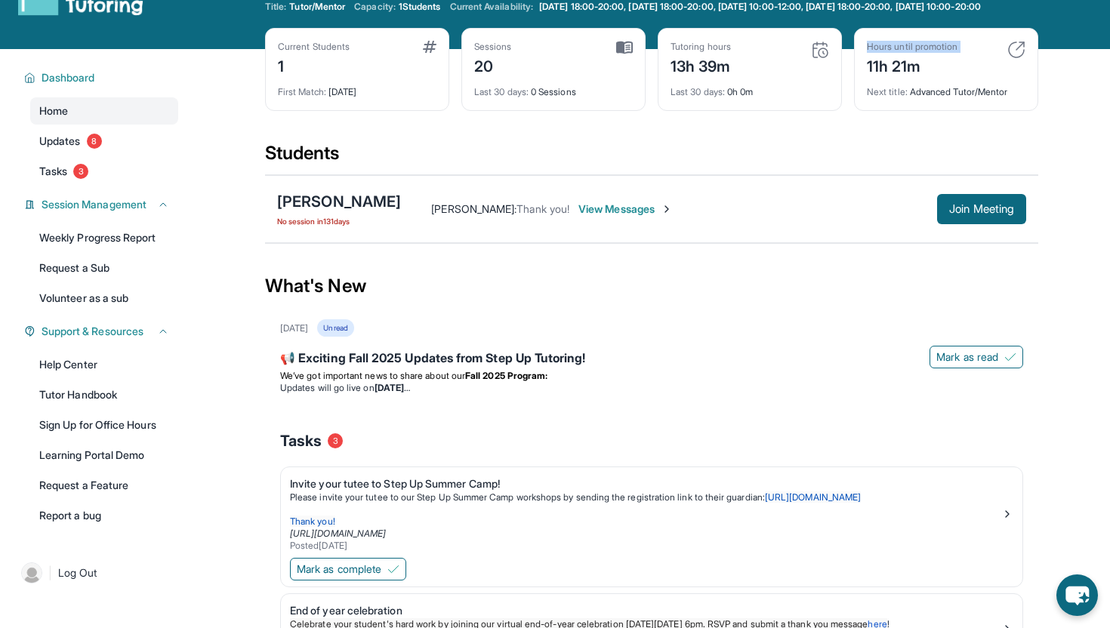
click at [867, 71] on div "11h 21m" at bounding box center [912, 65] width 91 height 24
drag, startPoint x: 489, startPoint y: 102, endPoint x: 582, endPoint y: 102, distance: 92.9
click at [582, 98] on div "Last 30 days : 0 Sessions" at bounding box center [553, 87] width 159 height 21
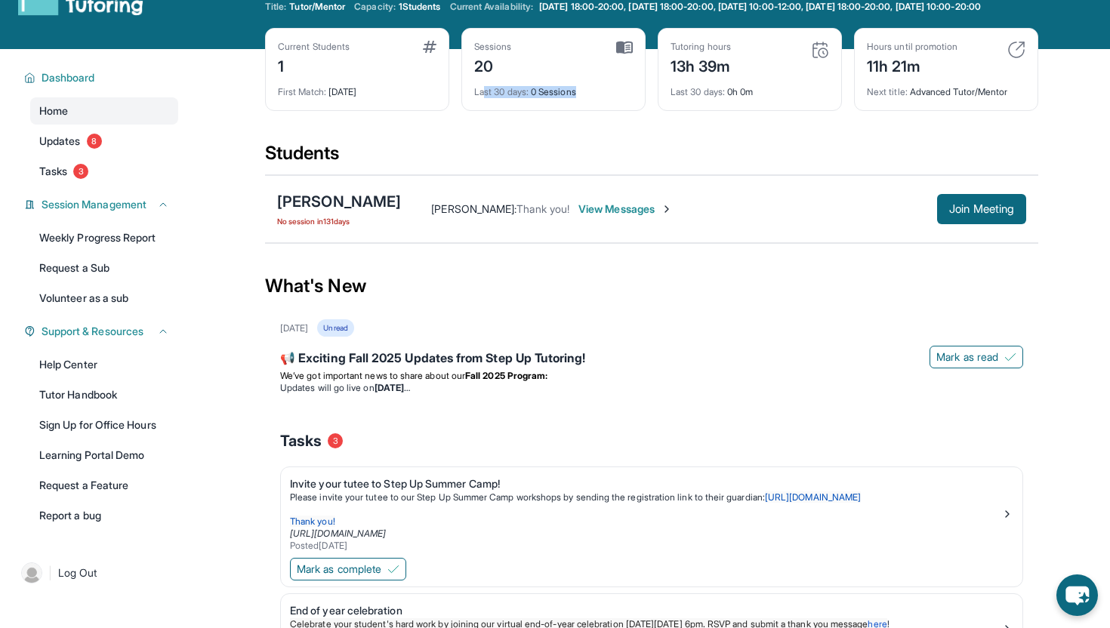
drag, startPoint x: 591, startPoint y: 103, endPoint x: 484, endPoint y: 100, distance: 107.3
click at [484, 98] on div "Last 30 days : 0 Sessions" at bounding box center [553, 87] width 159 height 21
click at [484, 97] on span "Last 30 days :" at bounding box center [501, 91] width 54 height 11
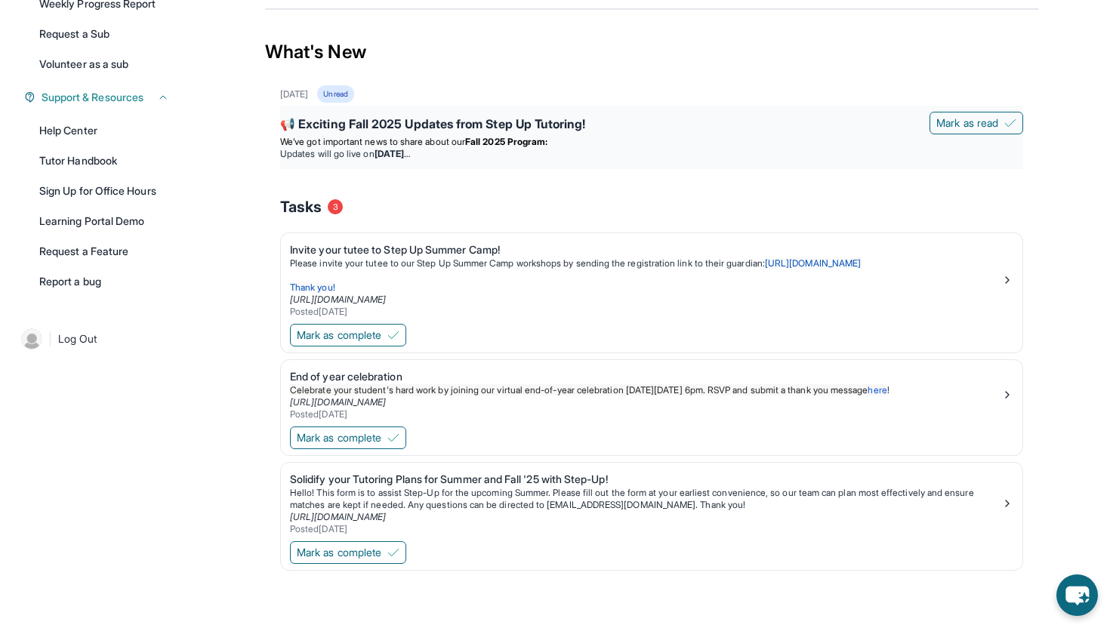
scroll to position [113, 0]
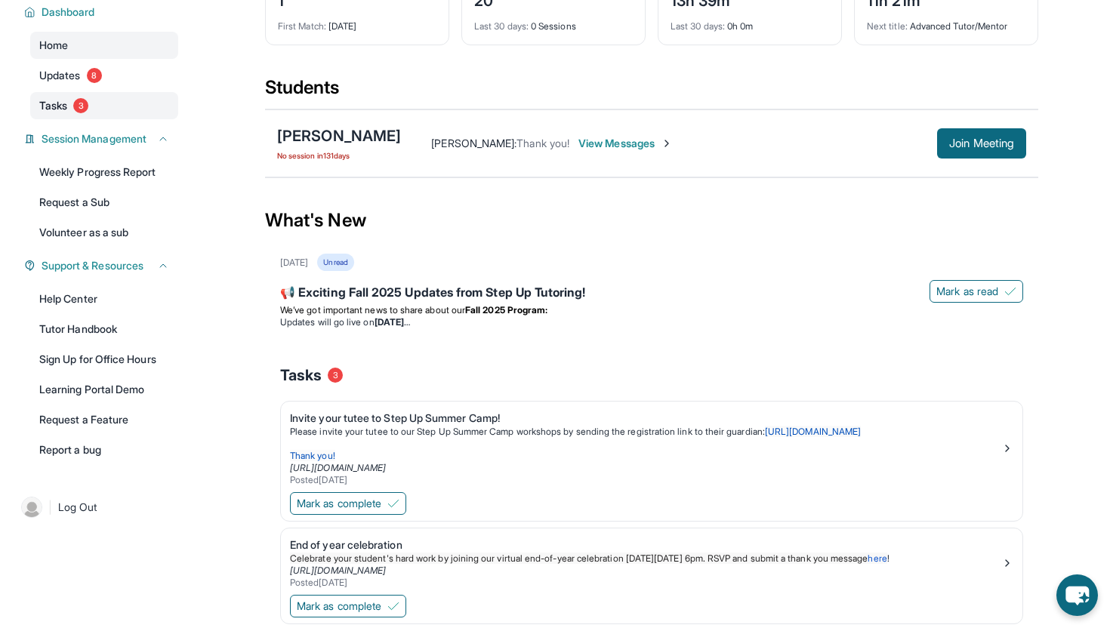
click at [106, 119] on link "Tasks 3" at bounding box center [104, 105] width 148 height 27
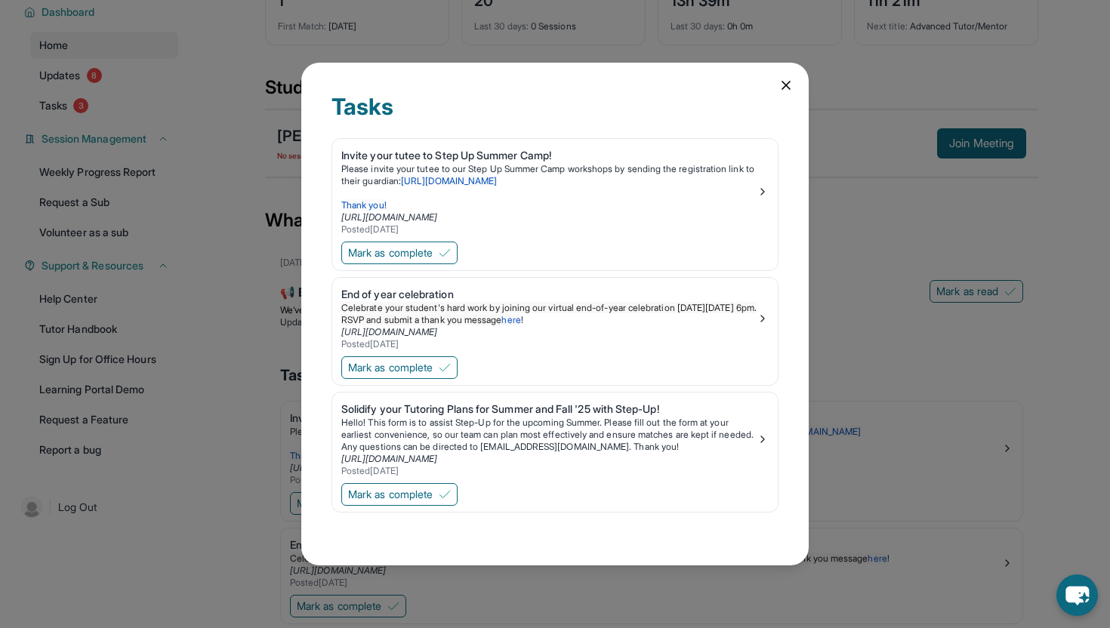
click at [788, 89] on icon at bounding box center [785, 85] width 15 height 15
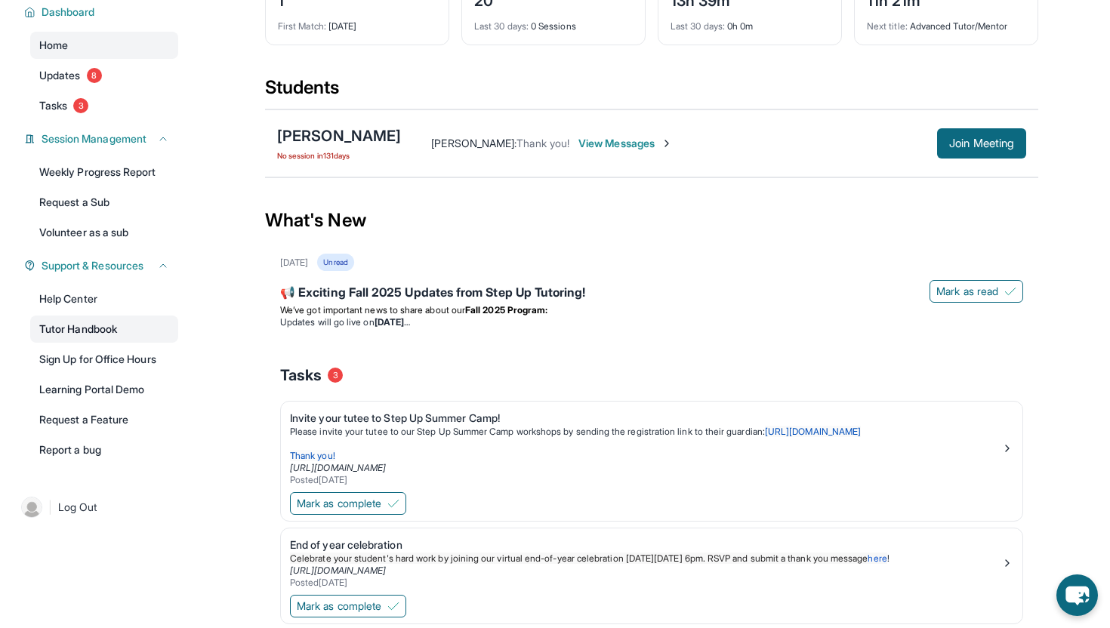
click at [108, 336] on link "Tutor Handbook" at bounding box center [104, 329] width 148 height 27
click at [88, 313] on link "Help Center" at bounding box center [104, 298] width 148 height 27
